Goal: Find specific page/section: Find specific page/section

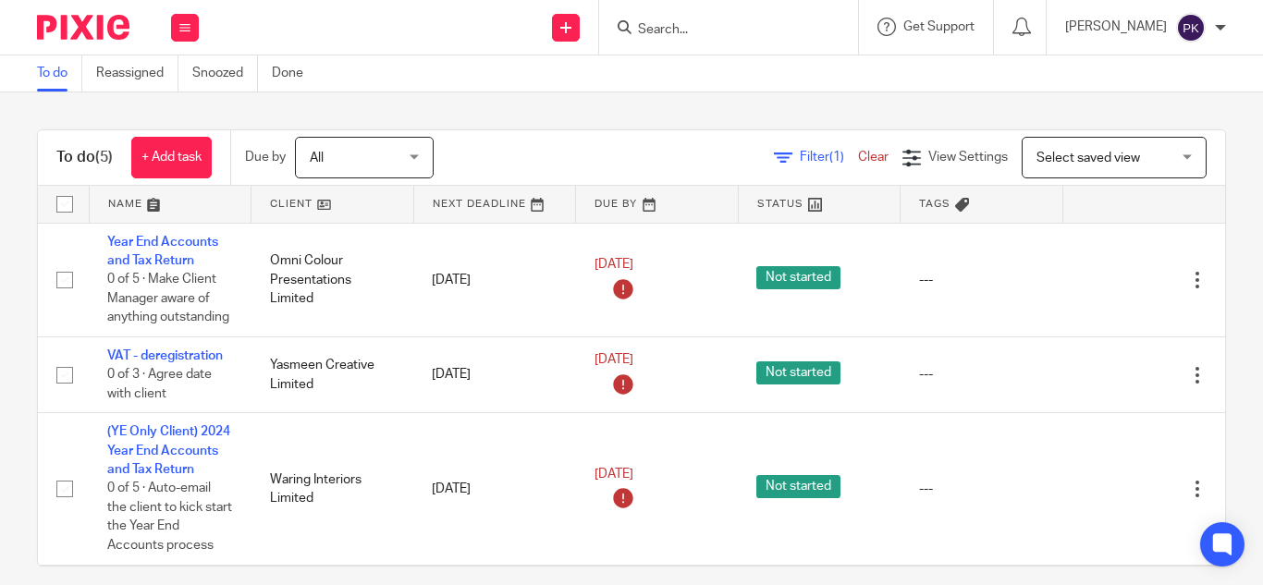
click at [609, 40] on div at bounding box center [728, 27] width 259 height 55
click at [636, 26] on input "Search" at bounding box center [719, 30] width 166 height 17
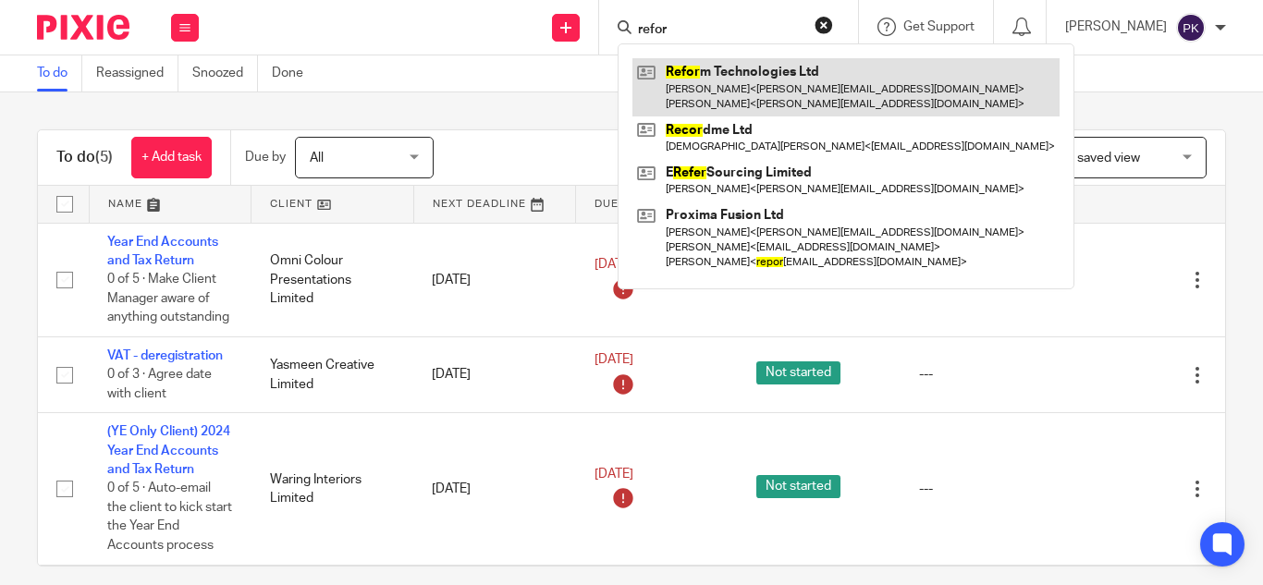
type input "refor"
click at [689, 74] on link at bounding box center [845, 86] width 427 height 57
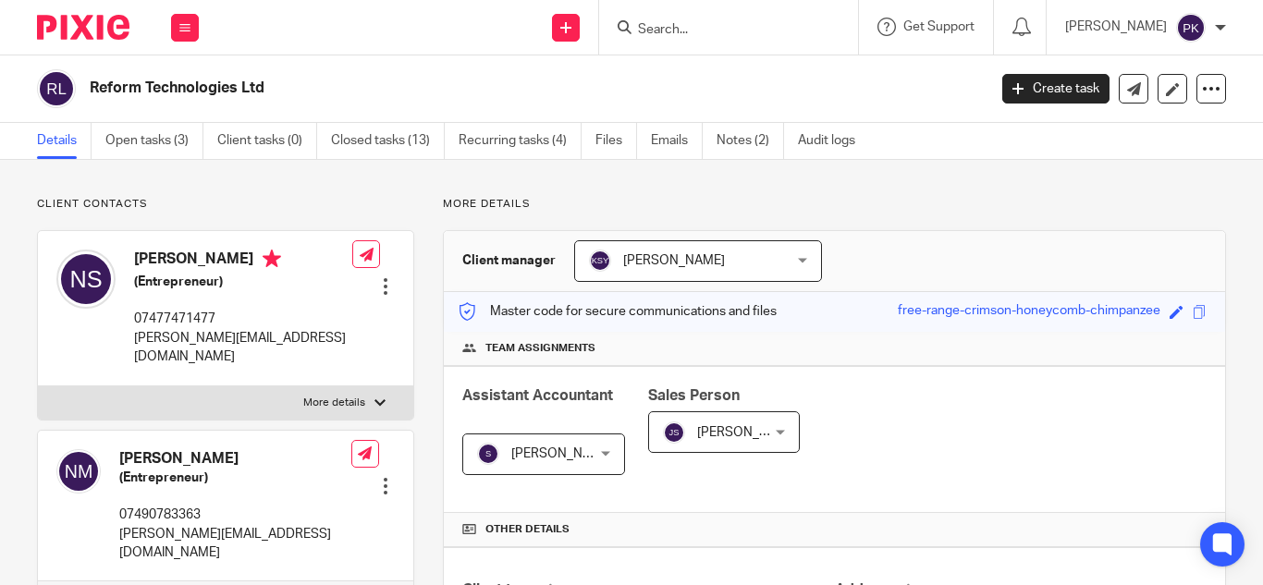
scroll to position [580, 0]
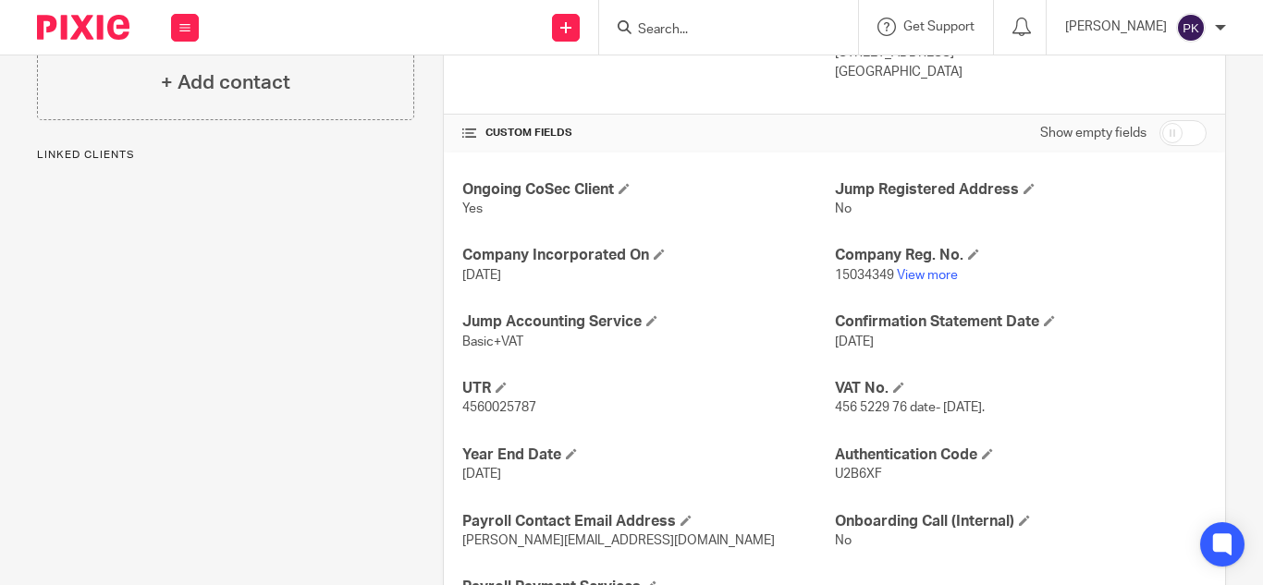
click at [921, 269] on link "View more" at bounding box center [927, 275] width 61 height 13
click at [657, 36] on input "Search" at bounding box center [719, 30] width 166 height 17
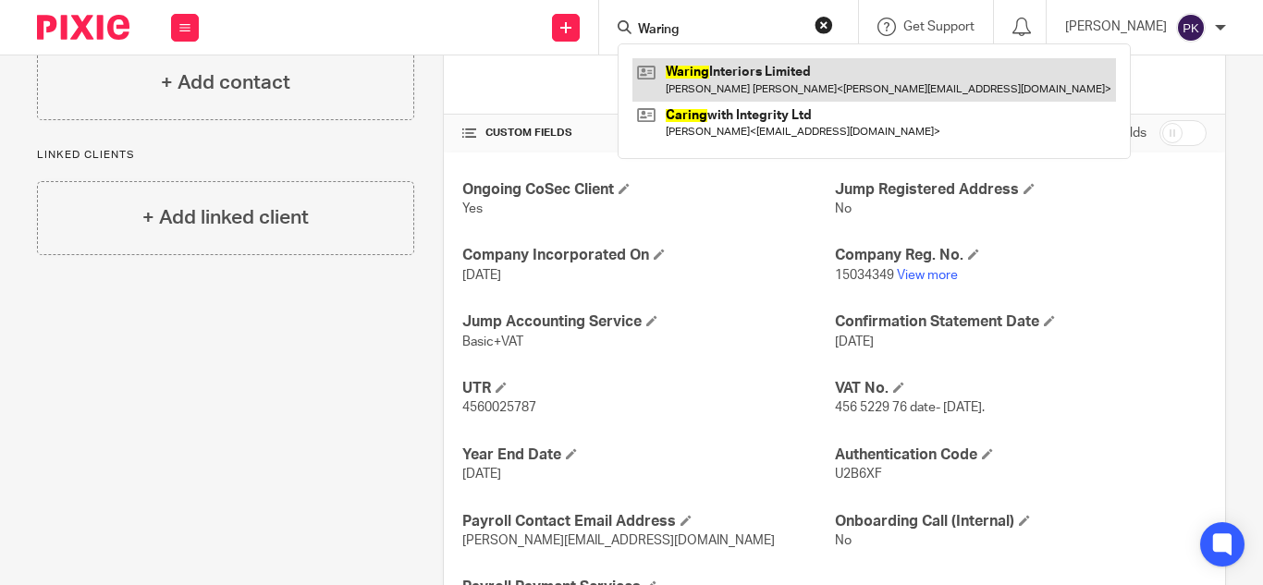
type input "Waring"
click at [750, 75] on link at bounding box center [874, 79] width 484 height 43
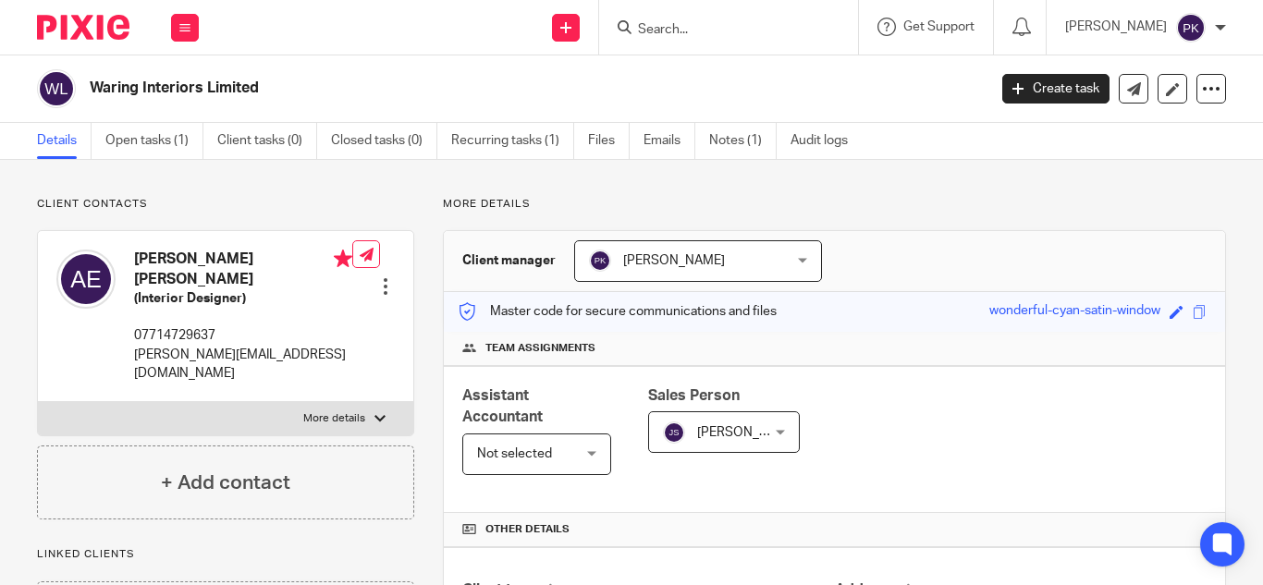
scroll to position [495, 0]
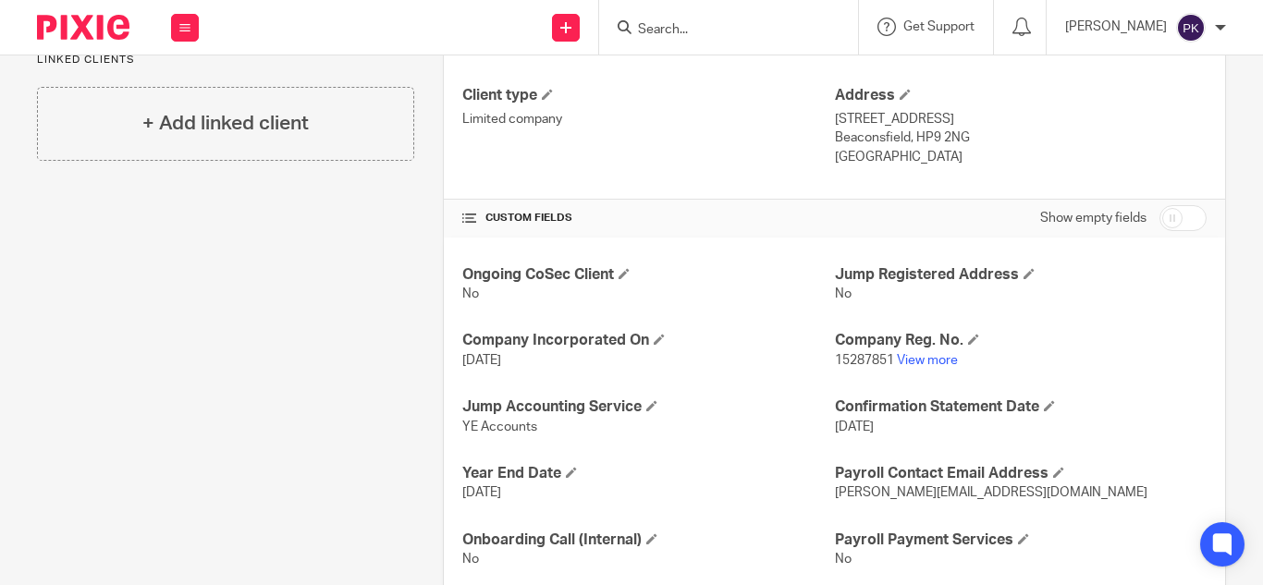
click at [671, 29] on input "Search" at bounding box center [719, 30] width 166 height 17
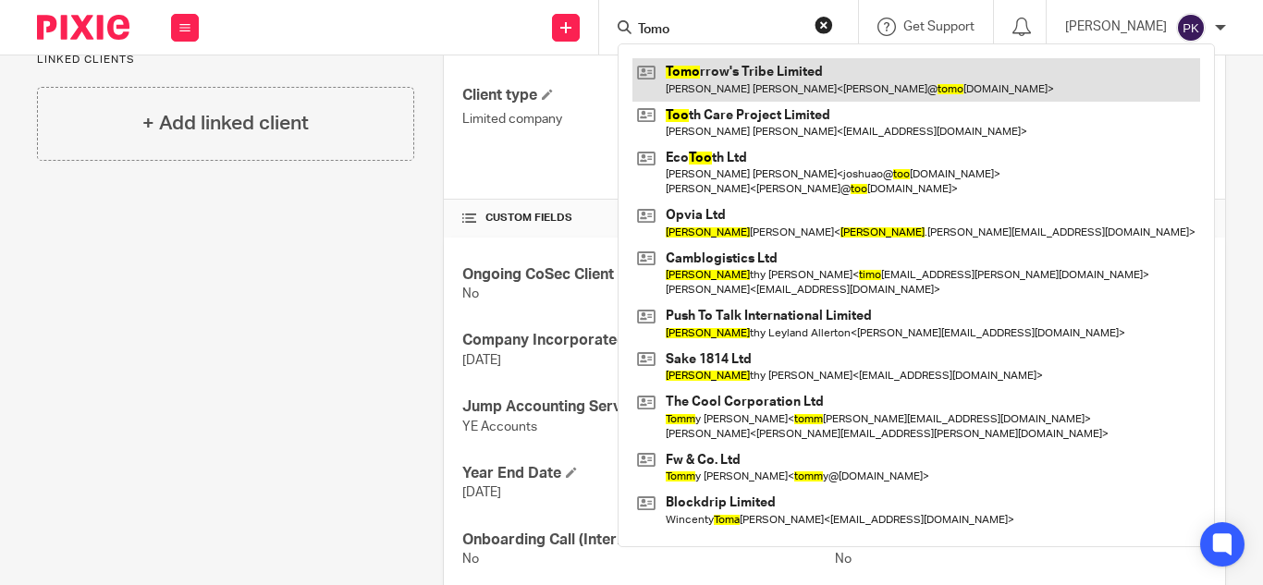
type input "Tomo"
click at [731, 80] on link at bounding box center [916, 79] width 568 height 43
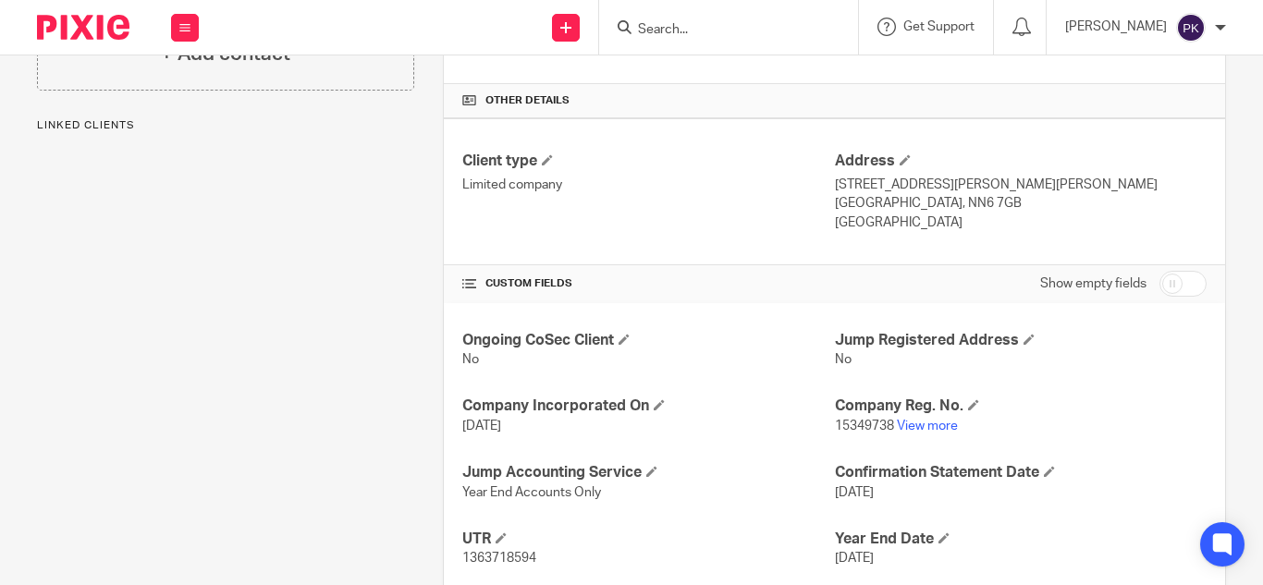
scroll to position [610, 0]
